Goal: Task Accomplishment & Management: Complete application form

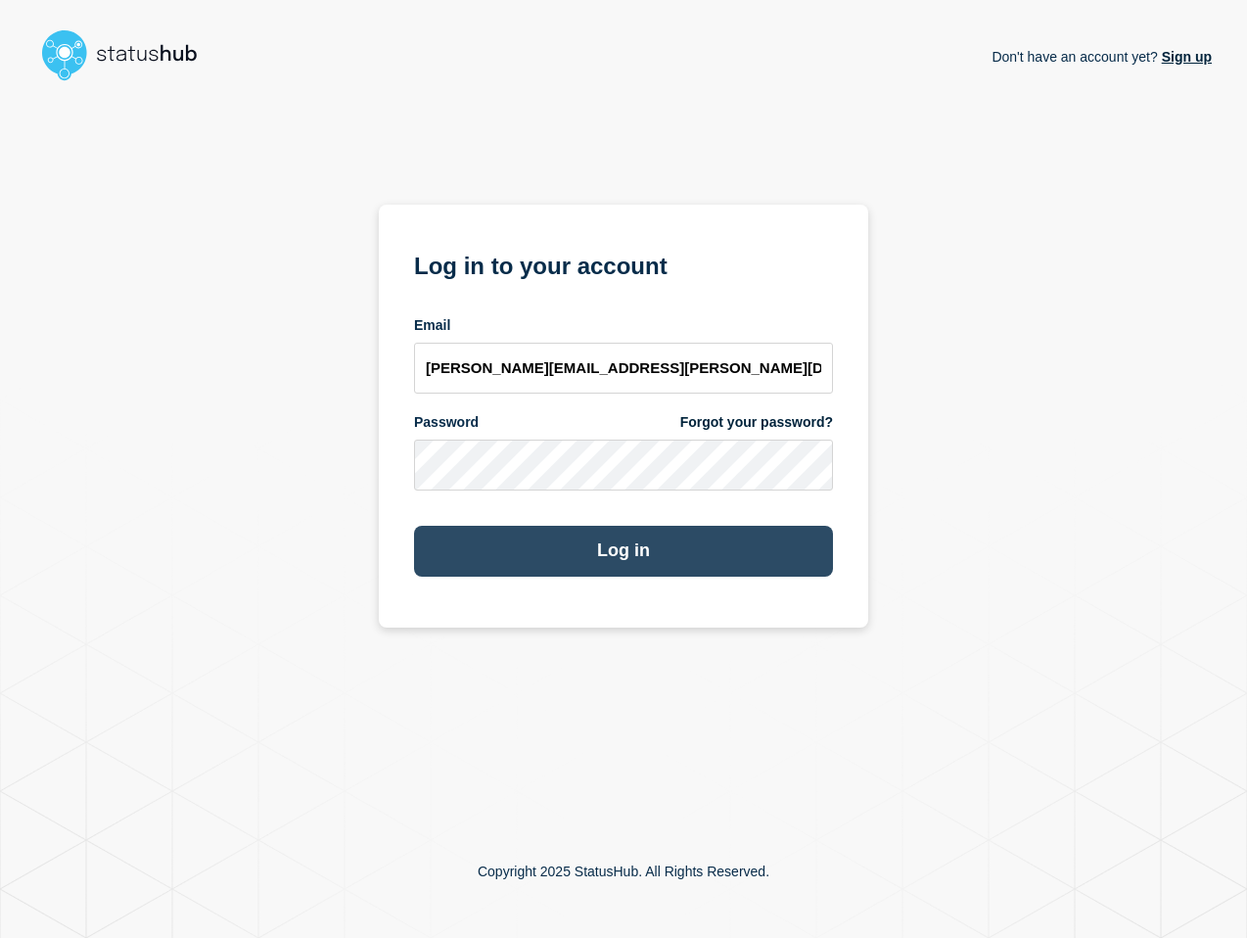
click at [617, 560] on button "Log in" at bounding box center [623, 551] width 419 height 51
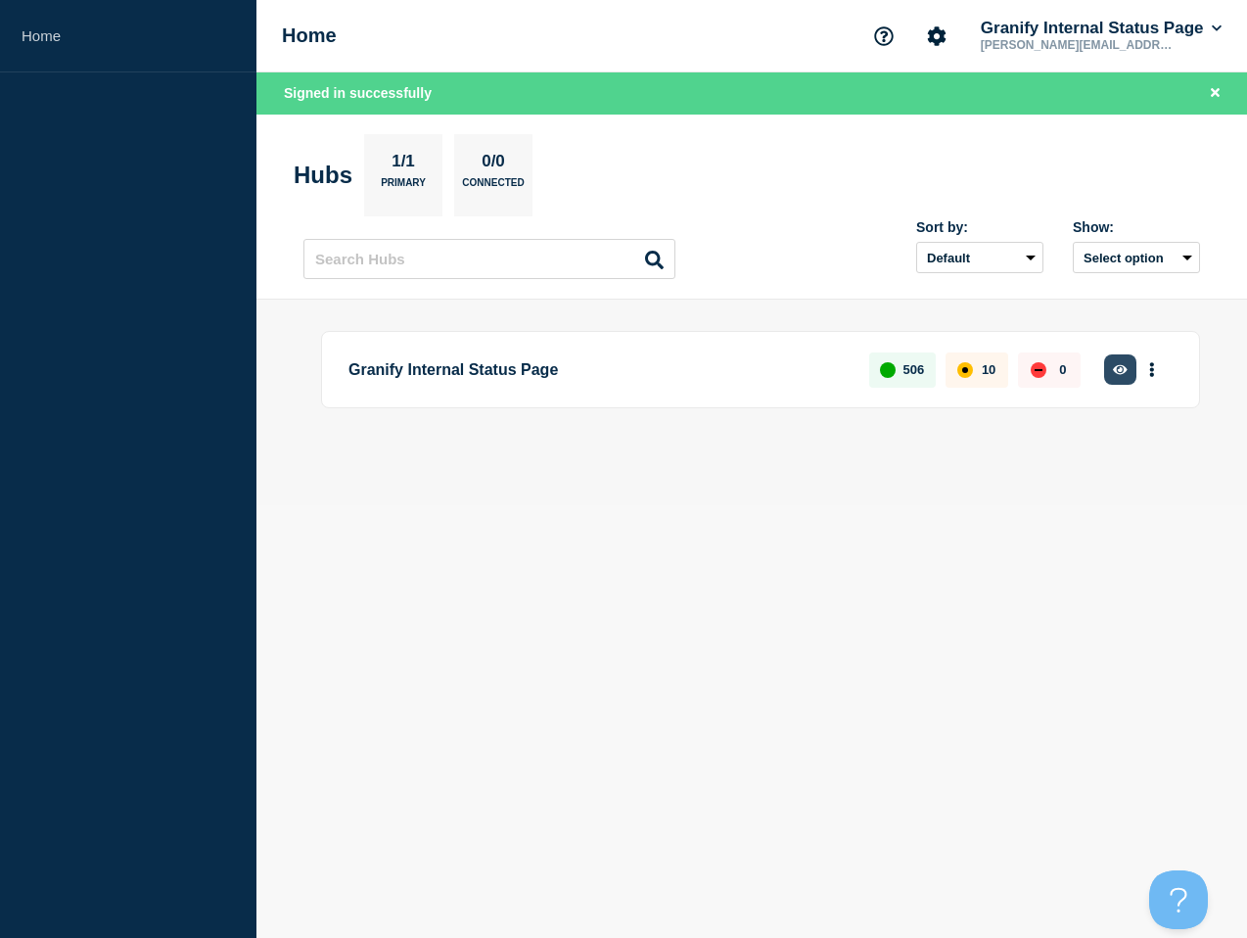
click at [1128, 369] on button "button" at bounding box center [1120, 369] width 32 height 30
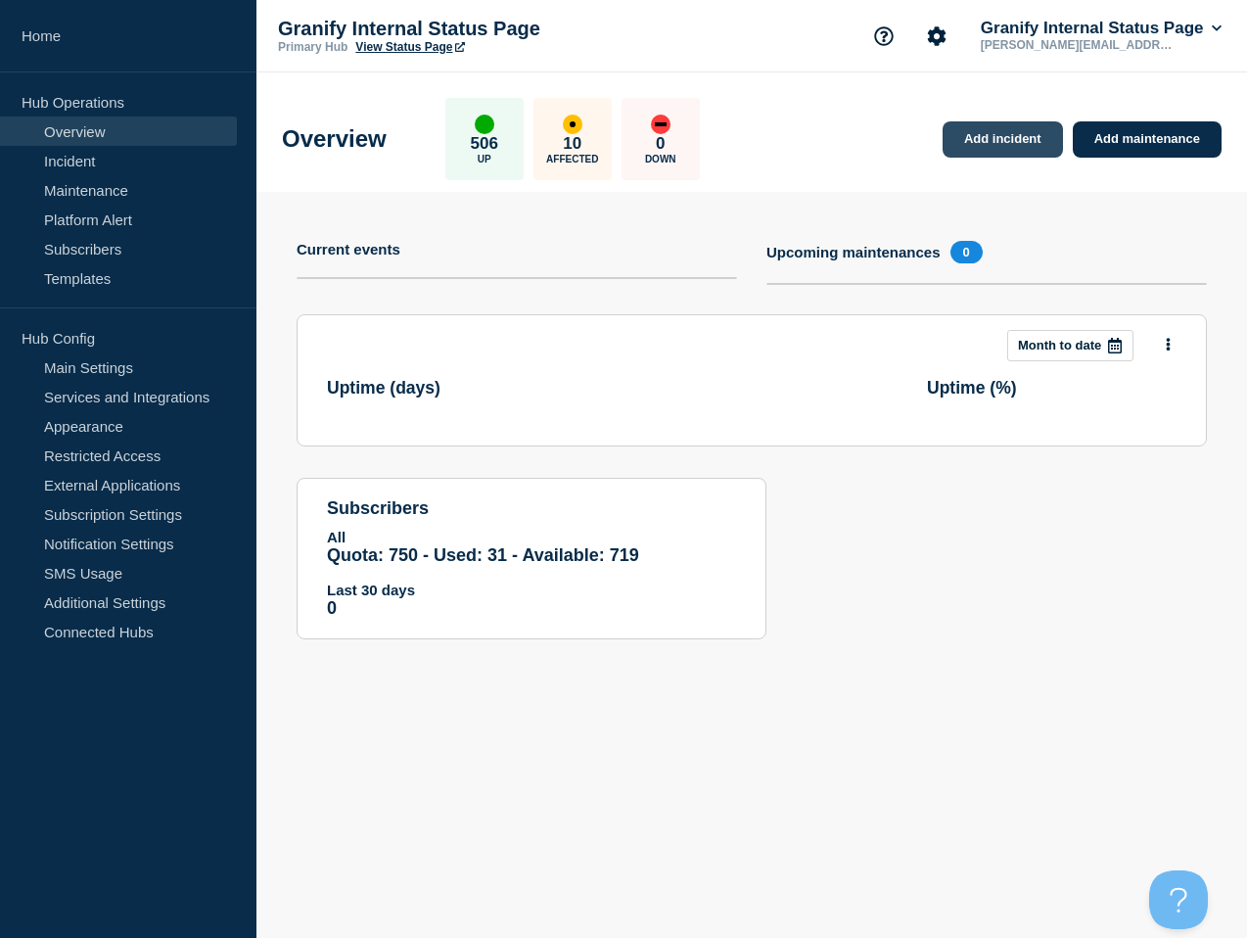
click at [1009, 138] on link "Add incident" at bounding box center [1003, 139] width 120 height 36
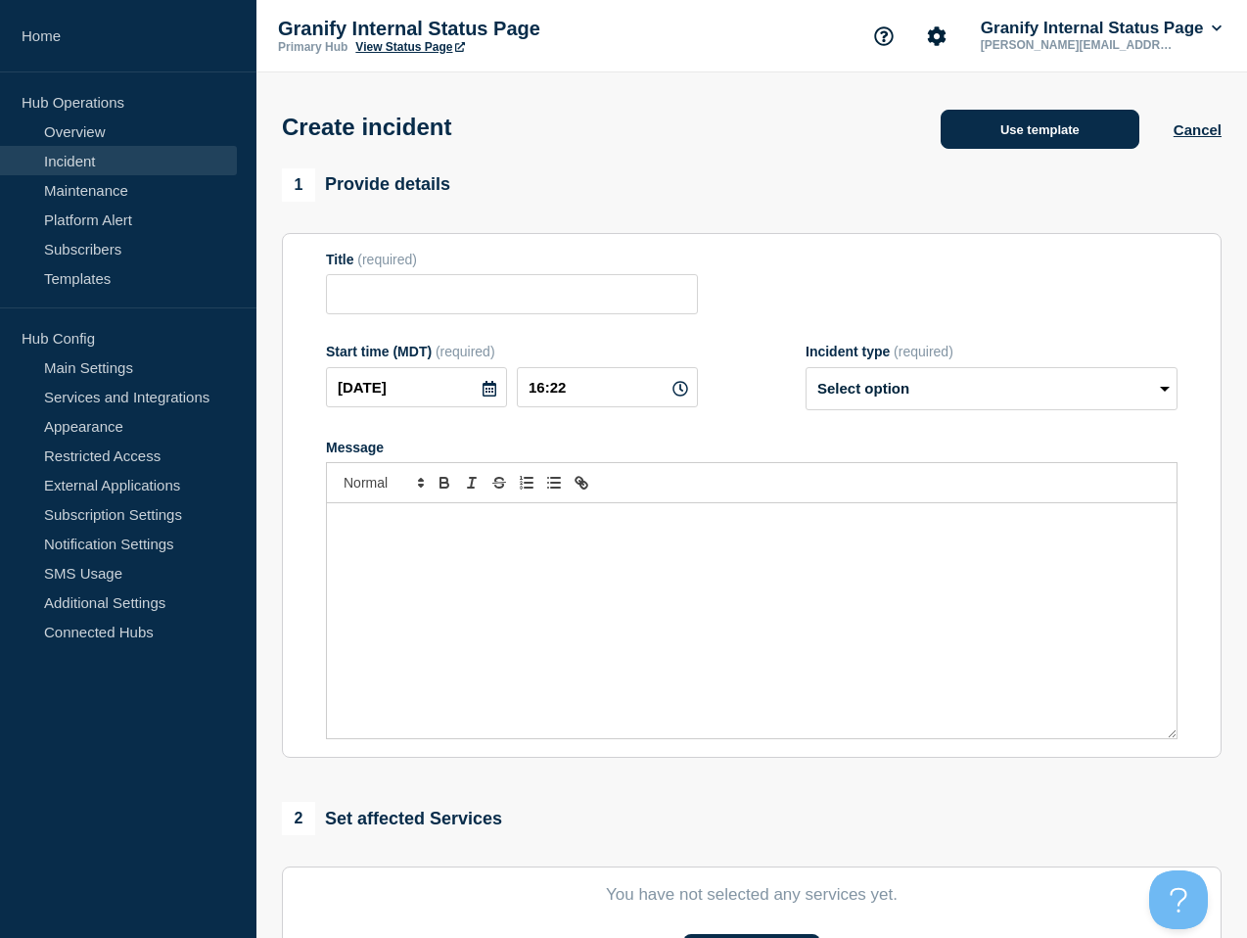
click at [1008, 137] on button "Use template" at bounding box center [1040, 129] width 199 height 39
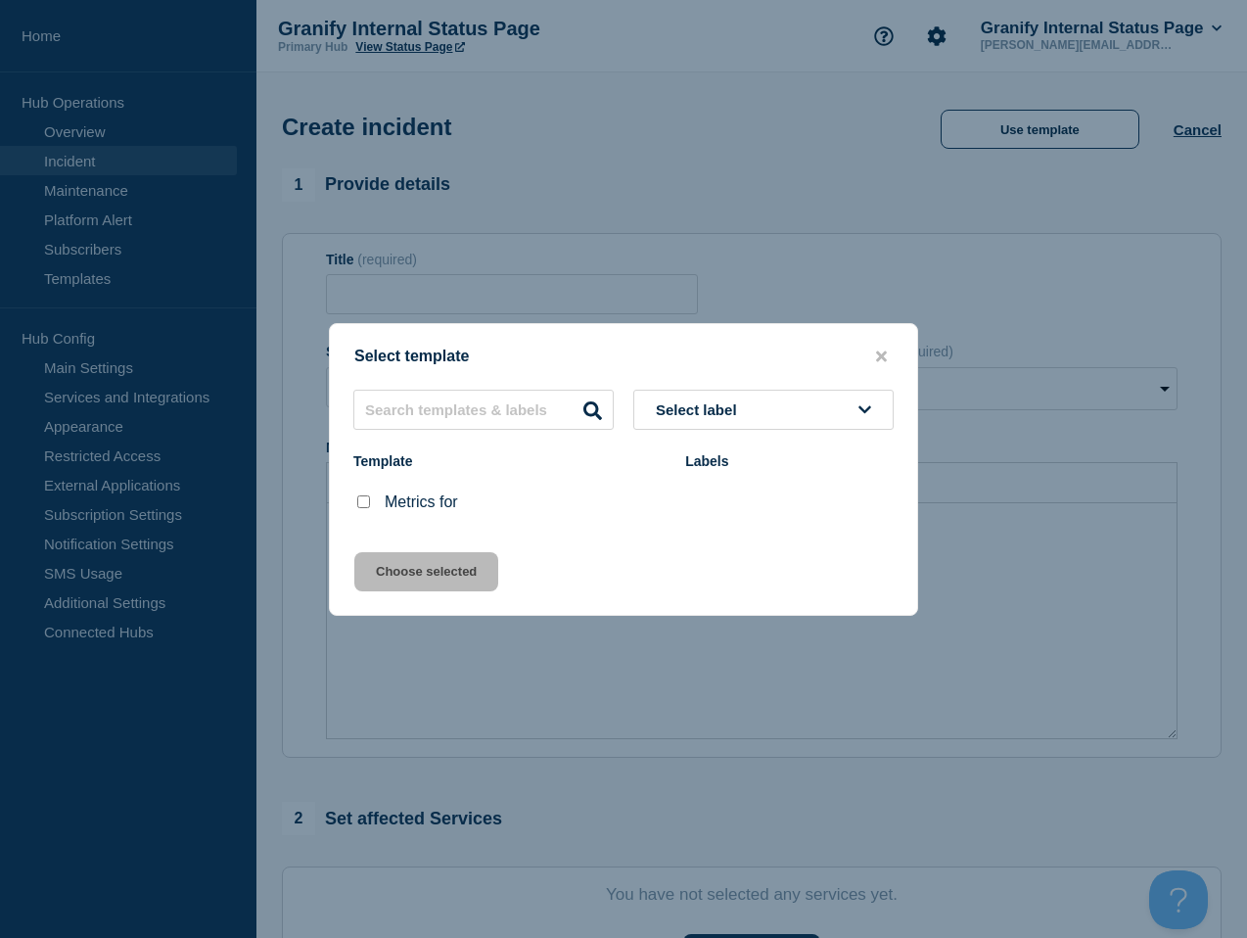
click at [364, 504] on input "Metrics for checkbox" at bounding box center [363, 501] width 13 height 13
checkbox input "true"
click at [475, 578] on button "Choose selected" at bounding box center [426, 571] width 144 height 39
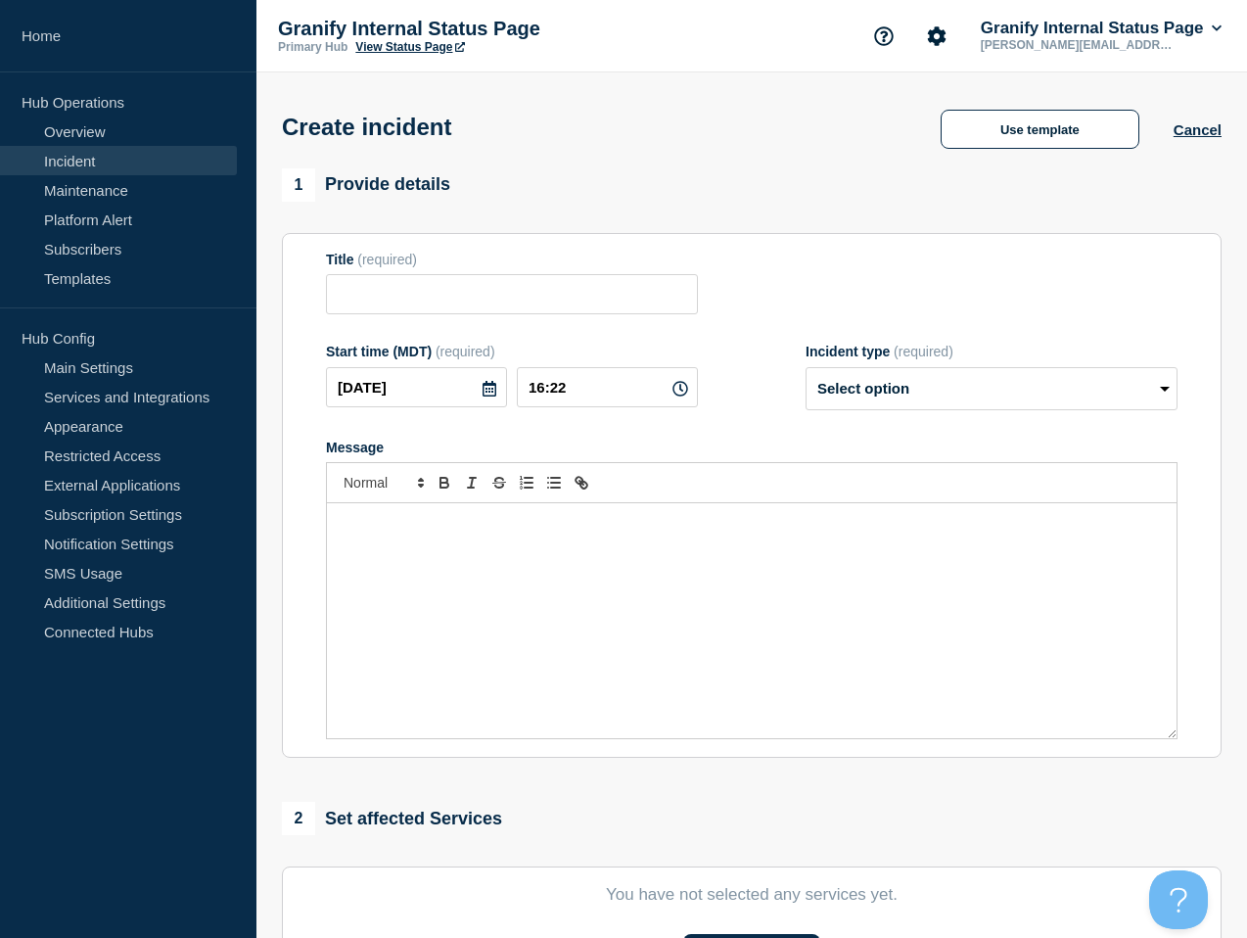
type input "Metrics for"
select select "monitoring"
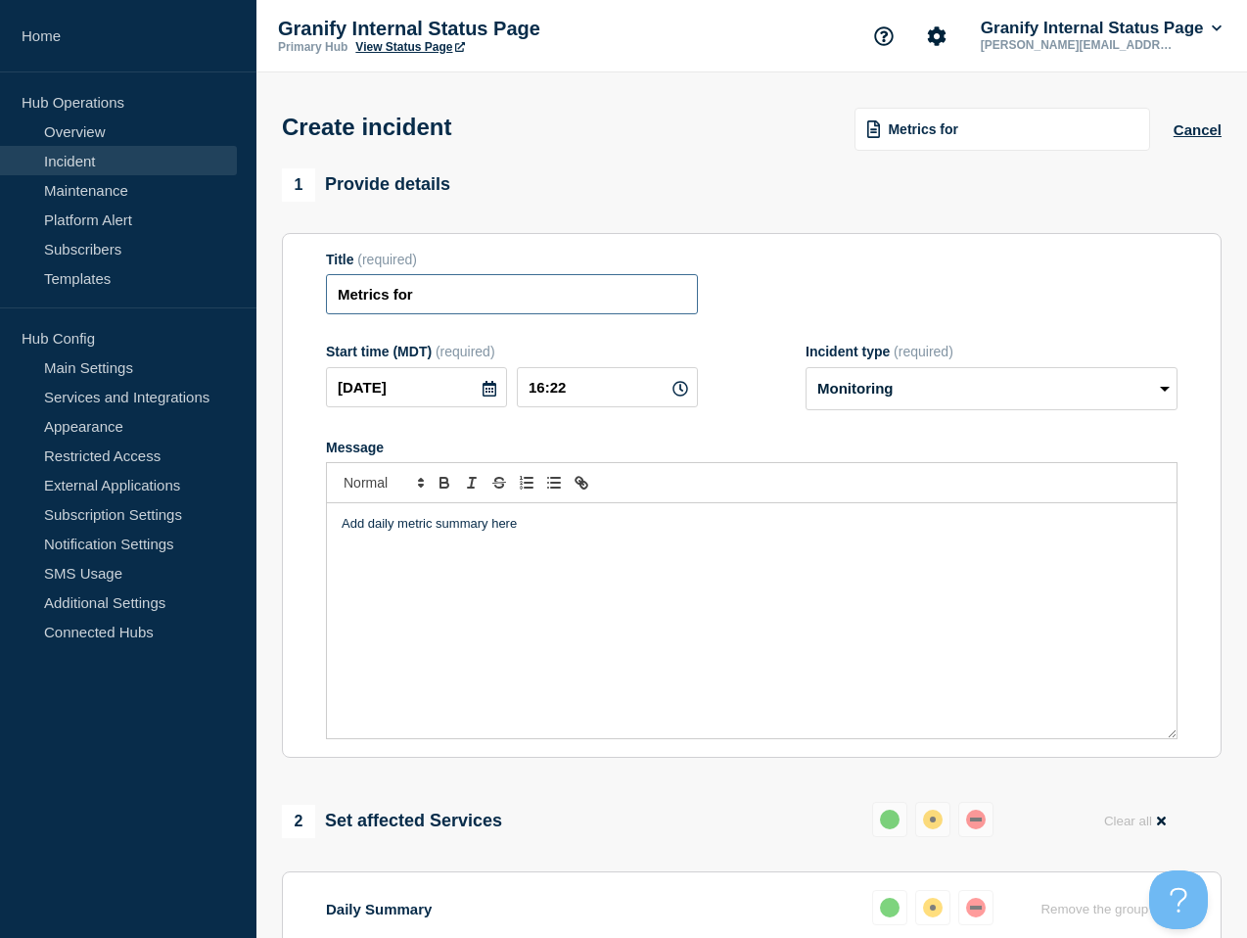
click at [574, 299] on input "Metrics for" at bounding box center [512, 294] width 372 height 40
type input "Metrics for 9/23"
click at [832, 673] on div "Add daily metric summary here" at bounding box center [752, 620] width 850 height 235
paste div "Message"
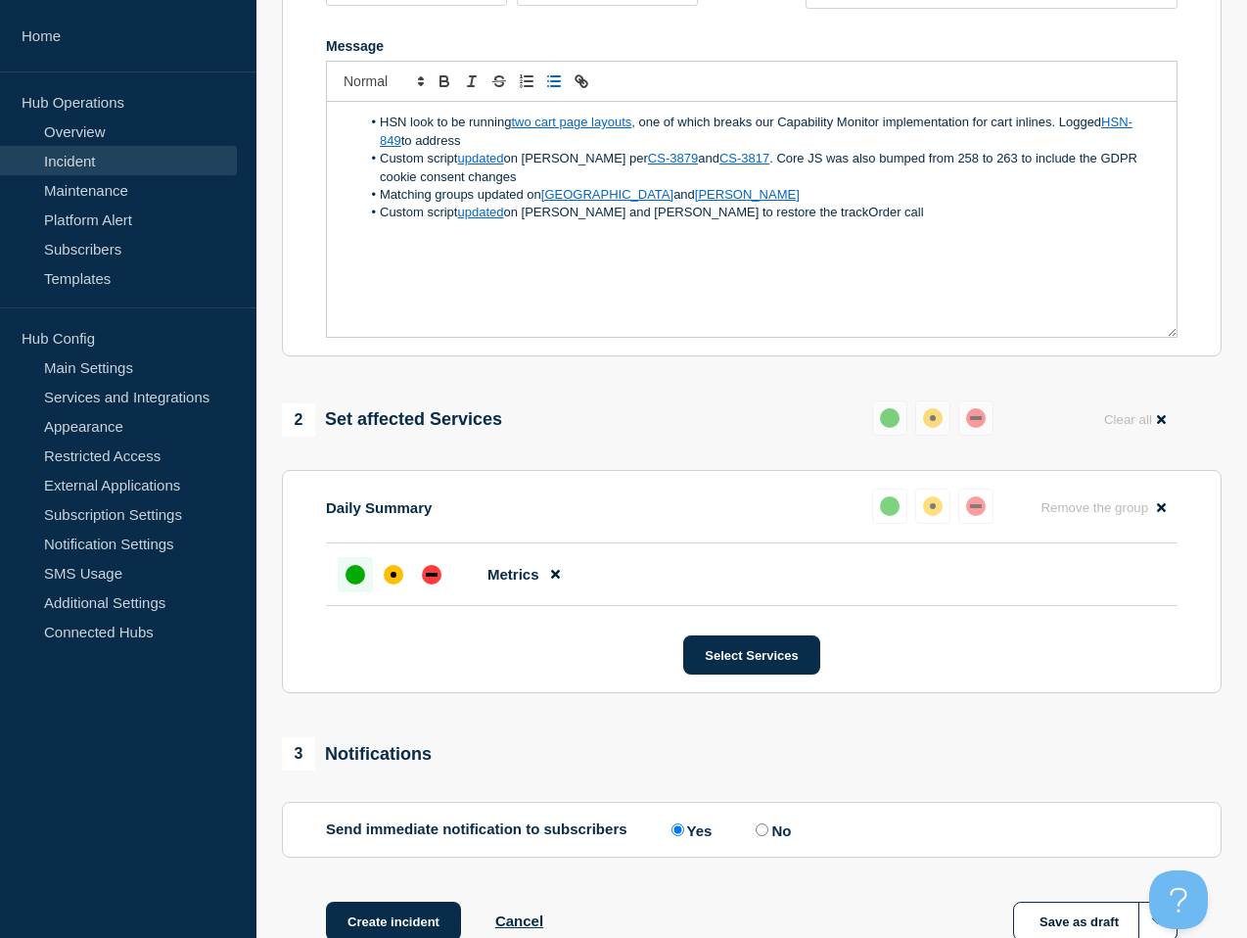
scroll to position [559, 0]
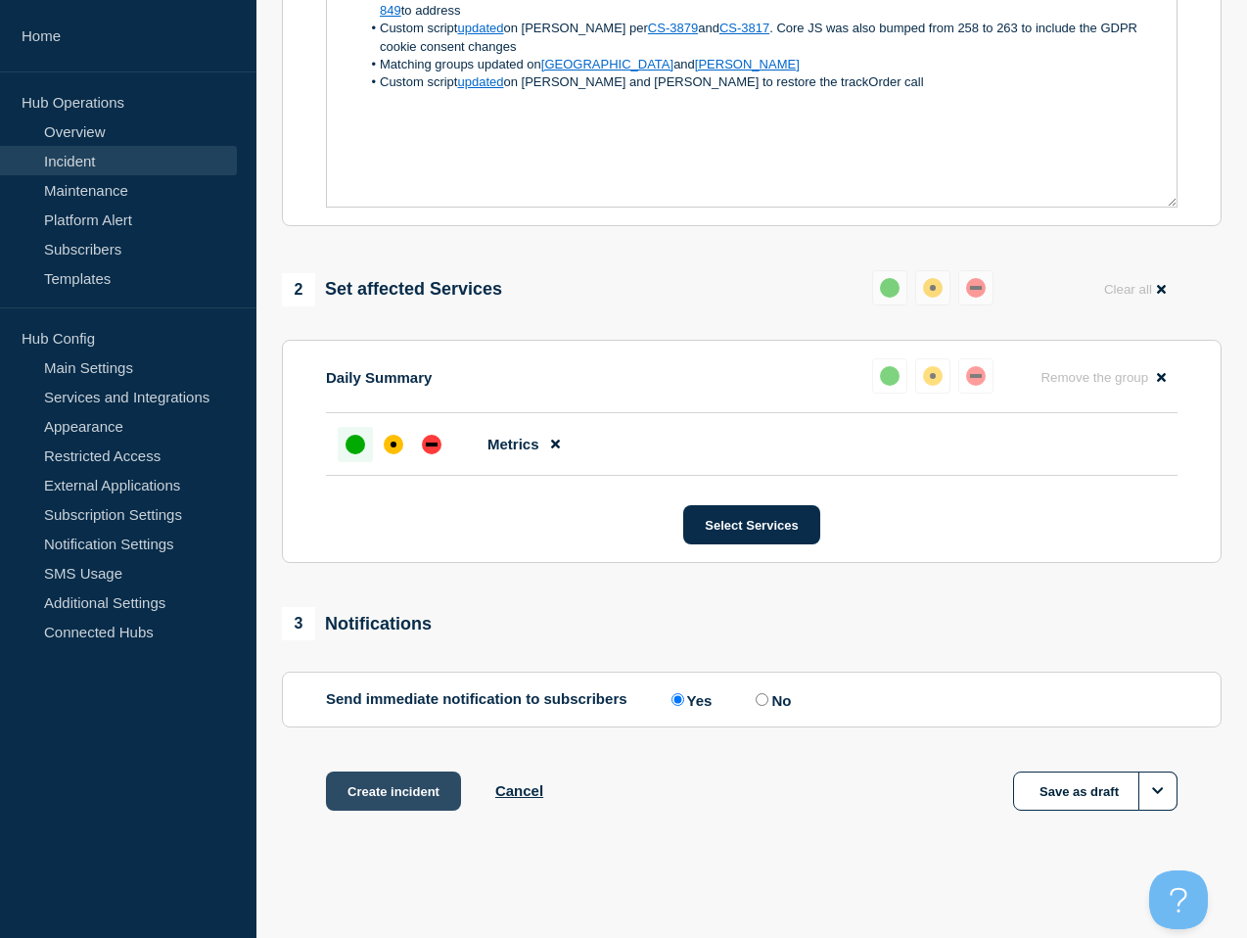
click at [371, 779] on button "Create incident" at bounding box center [393, 791] width 135 height 39
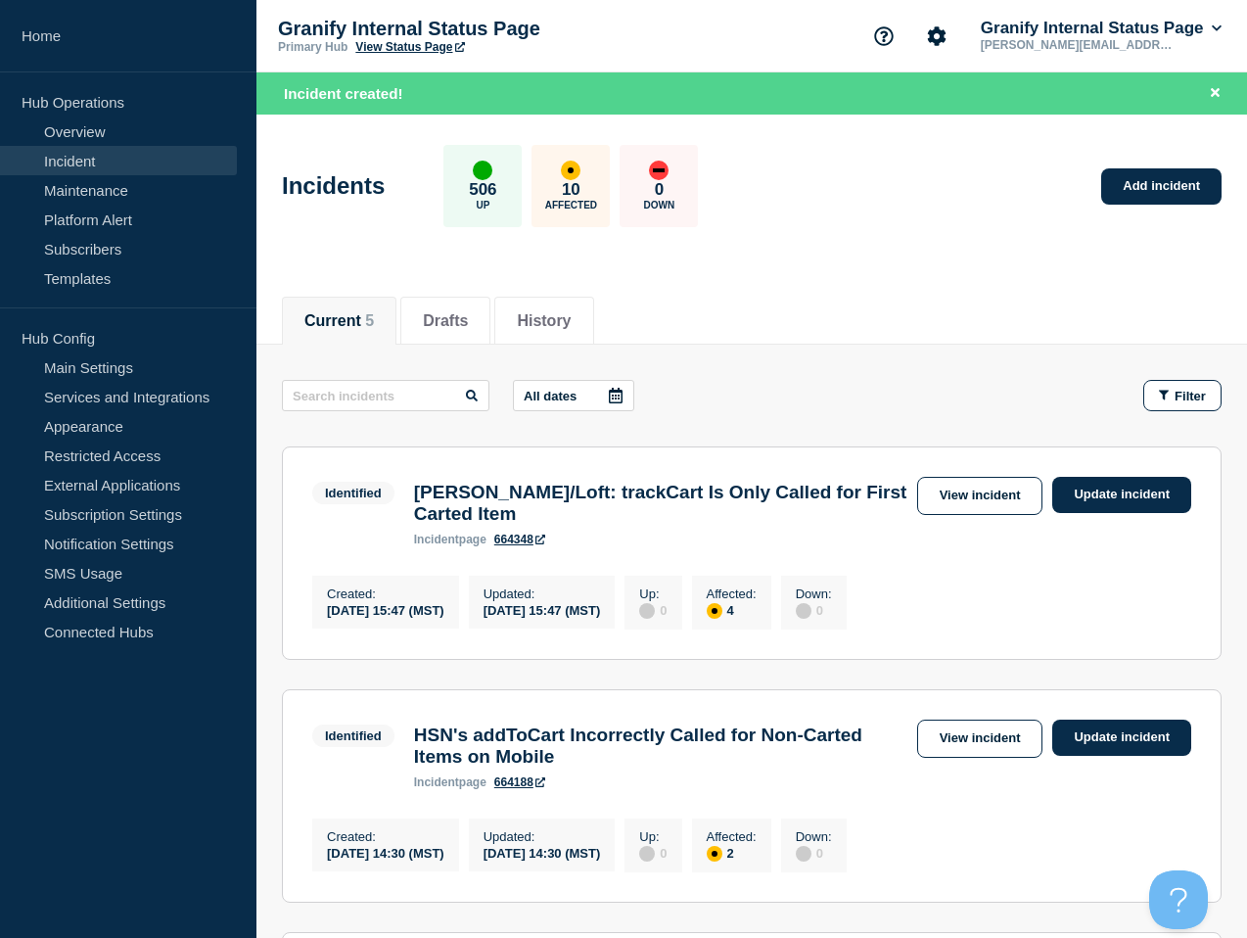
click at [568, 127] on div "Incidents 506 Up 10 Affected 0 Down Add incident" at bounding box center [752, 178] width 984 height 119
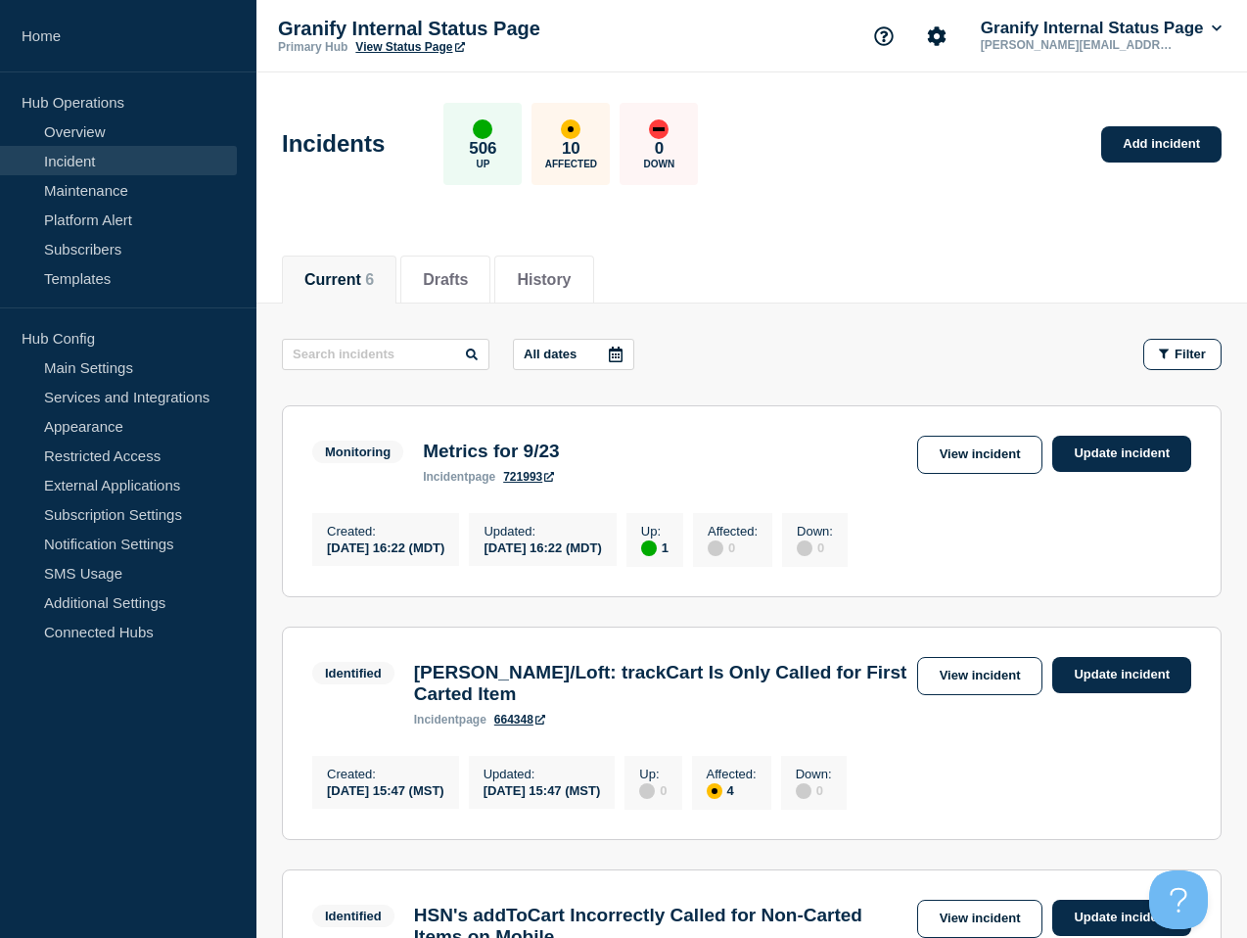
drag, startPoint x: 761, startPoint y: 271, endPoint x: 1010, endPoint y: 386, distance: 274.7
click at [761, 271] on div "Current 6 Drafts History" at bounding box center [752, 269] width 940 height 67
click at [1122, 460] on link "Update incident" at bounding box center [1122, 454] width 139 height 36
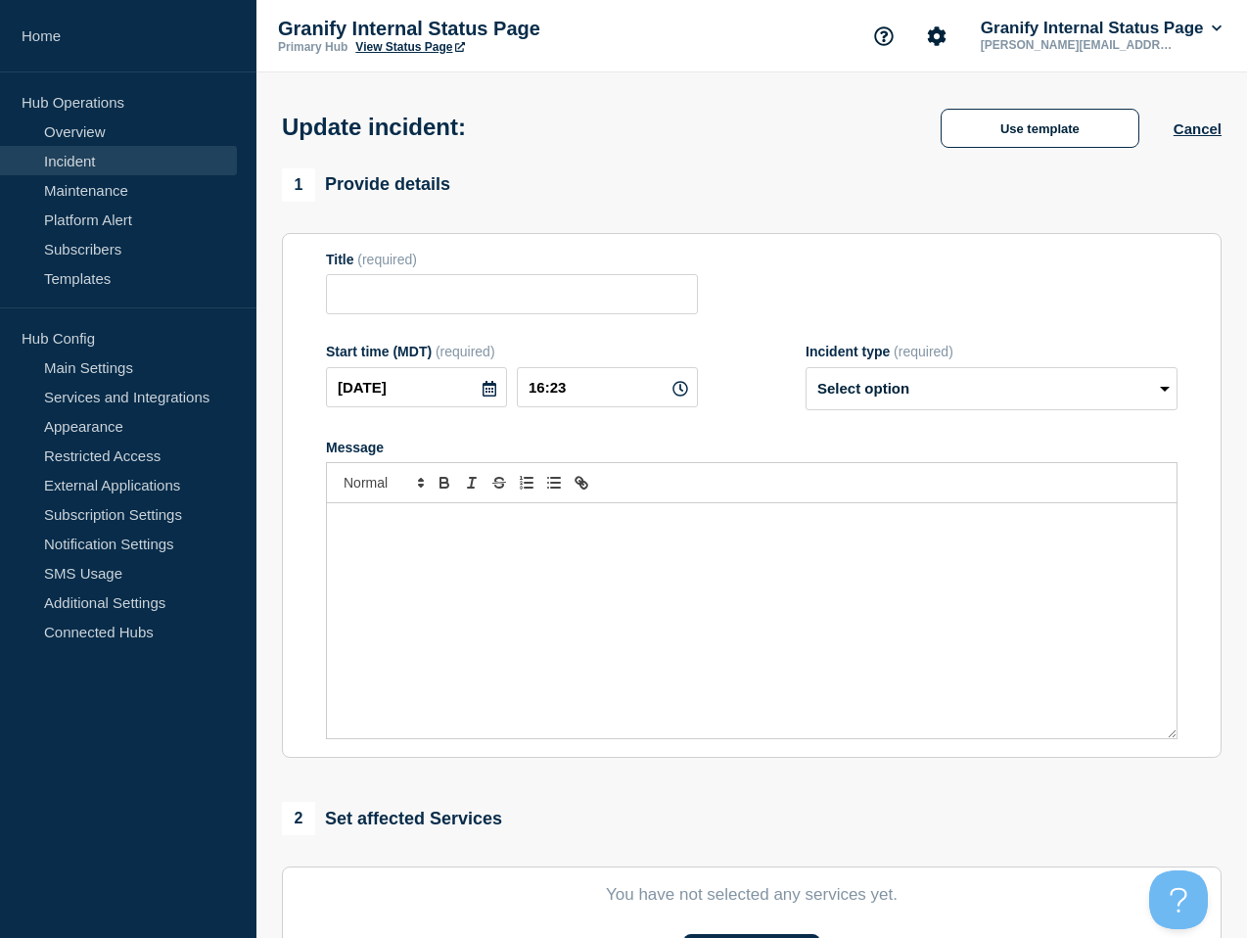
type input "Metrics for 9/23"
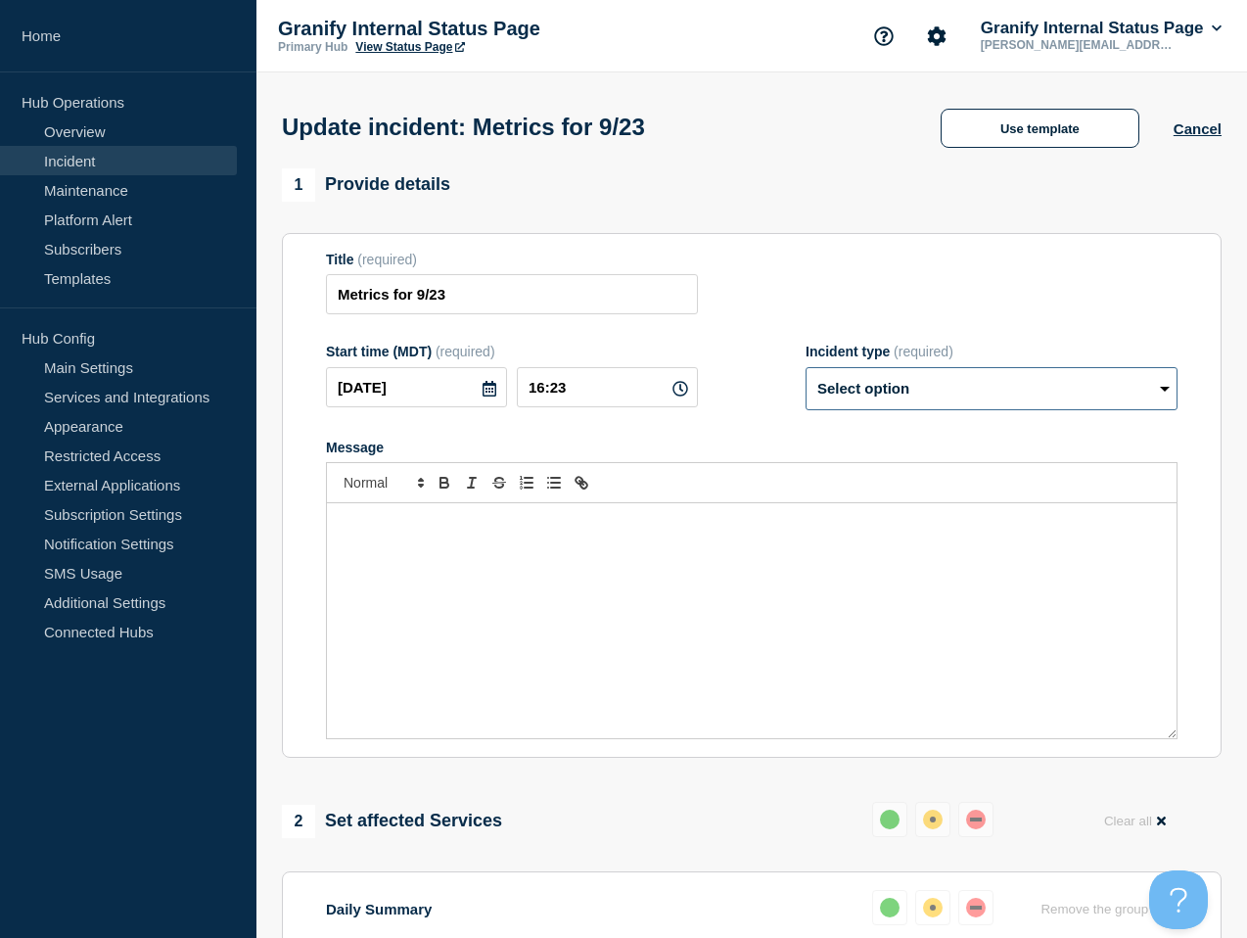
click at [919, 390] on select "Select option Investigating Identified Monitoring Resolved" at bounding box center [992, 388] width 372 height 43
select select "resolved"
click at [806, 380] on select "Select option Investigating Identified Monitoring Resolved" at bounding box center [992, 388] width 372 height 43
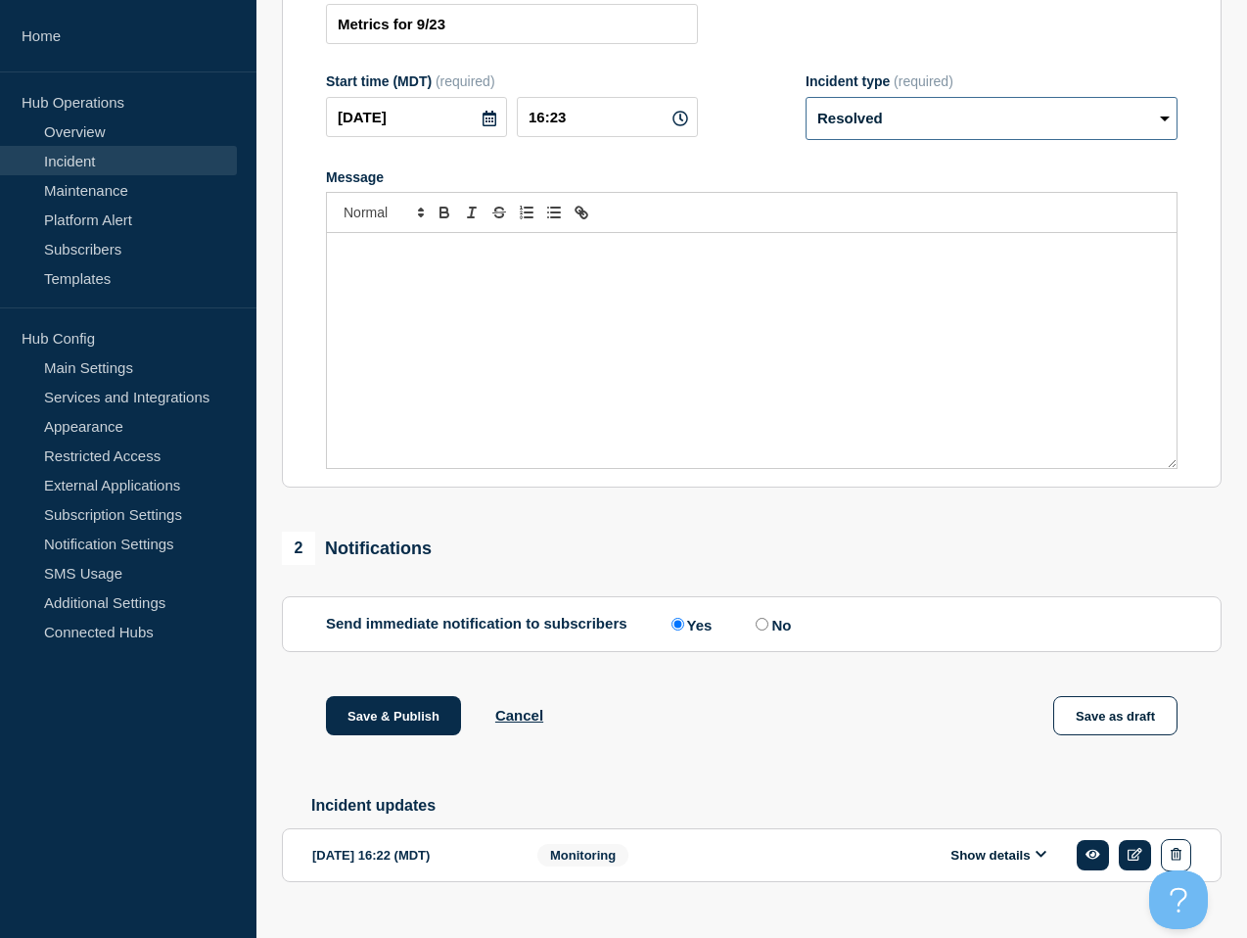
scroll to position [331, 0]
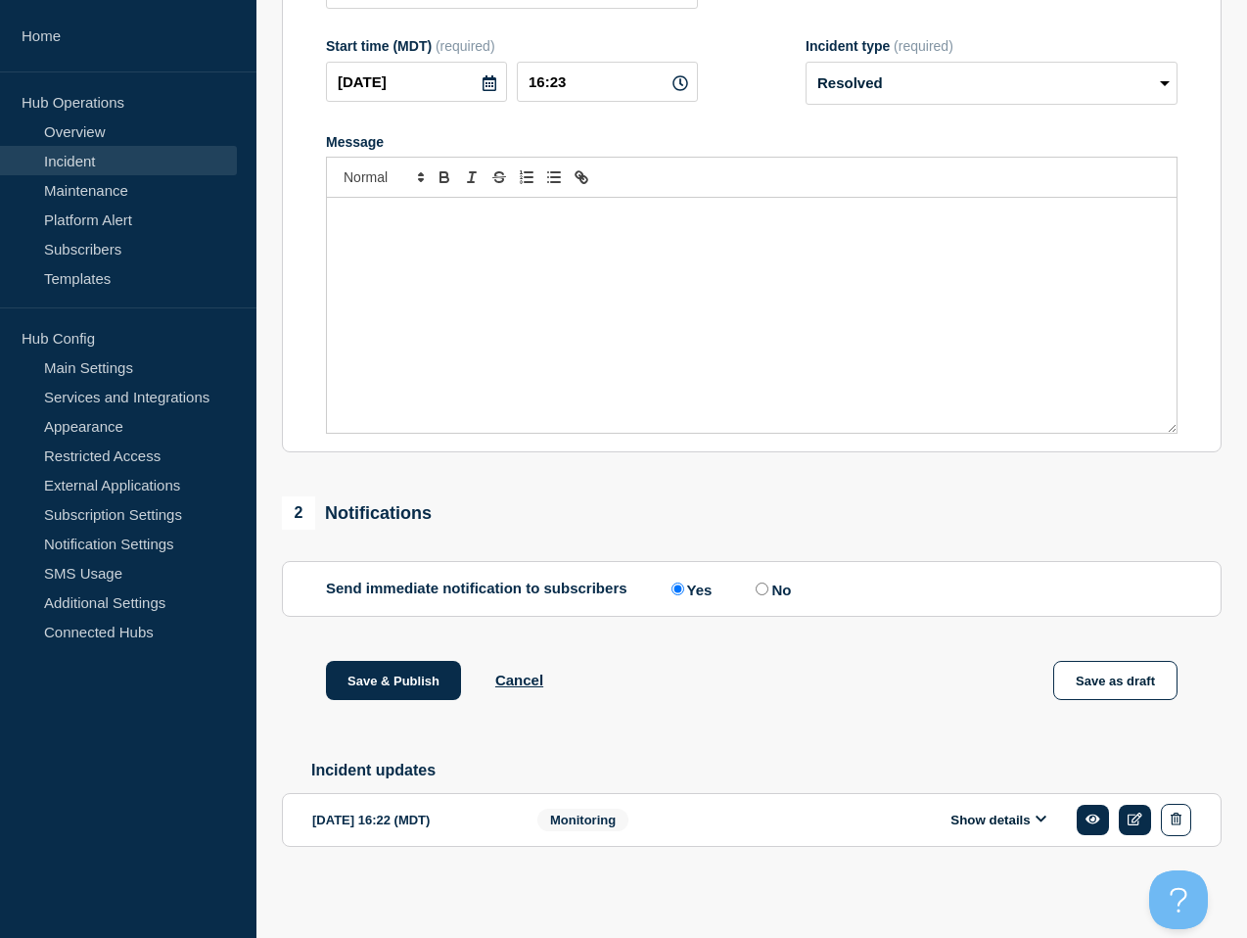
click at [760, 583] on input "No" at bounding box center [762, 589] width 13 height 13
radio input "true"
radio input "false"
click at [366, 672] on button "Save & Publish" at bounding box center [393, 680] width 135 height 39
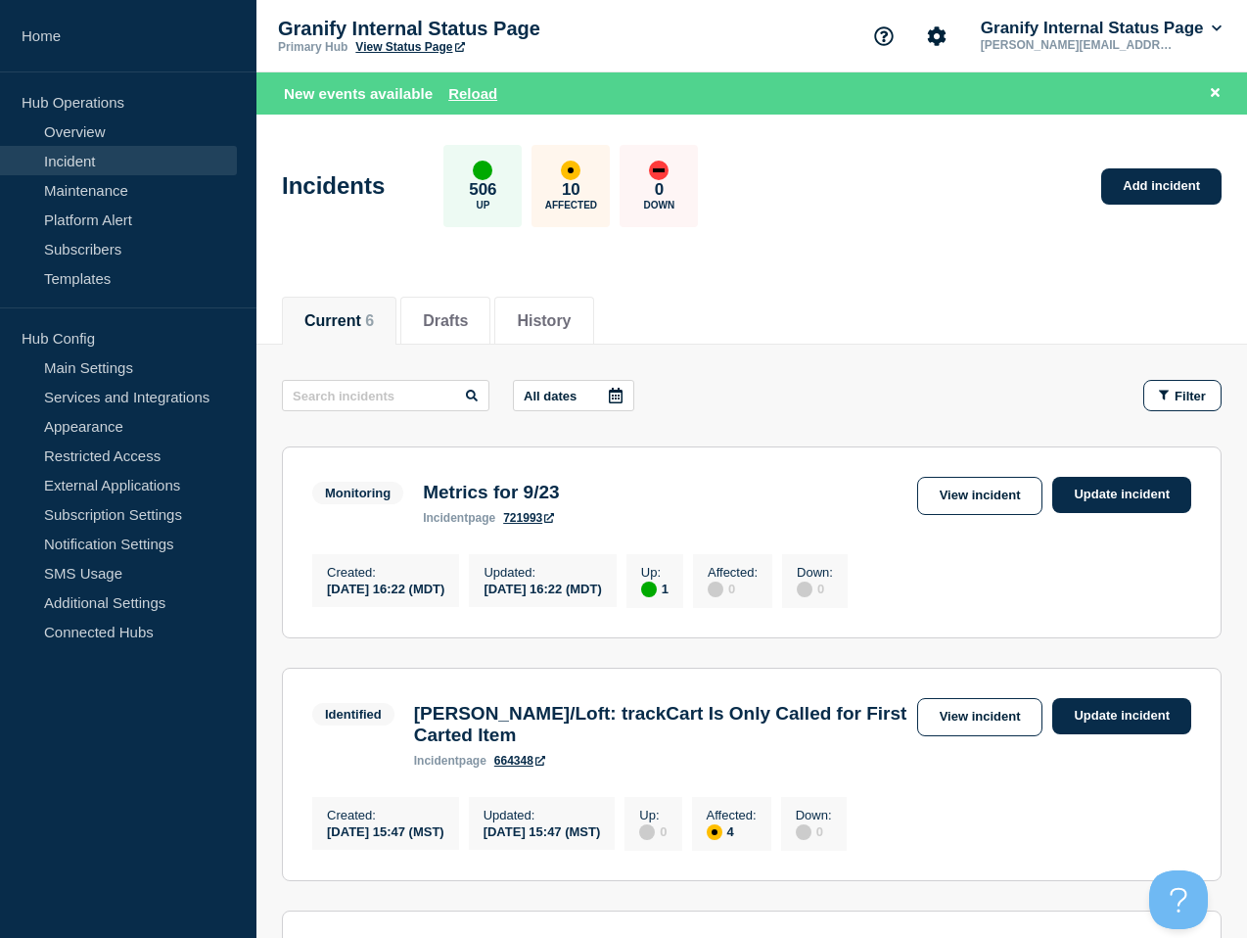
click at [836, 284] on div "Current 6 Drafts History" at bounding box center [752, 310] width 940 height 67
